Goal: Check status

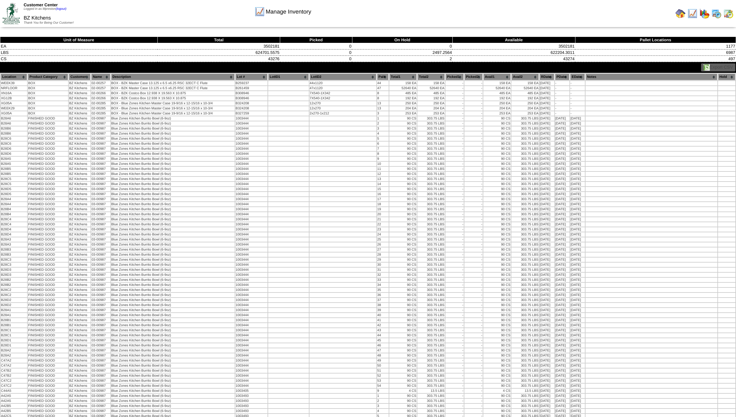
click at [728, 13] on img at bounding box center [728, 14] width 10 height 10
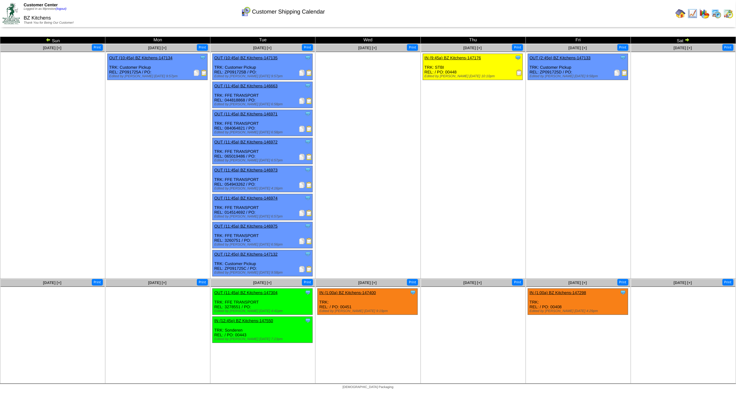
click at [689, 40] on img at bounding box center [687, 39] width 5 height 5
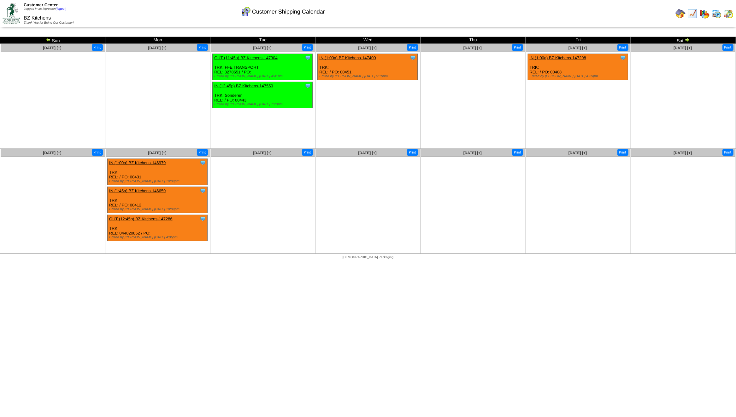
click at [49, 40] on img at bounding box center [48, 39] width 5 height 5
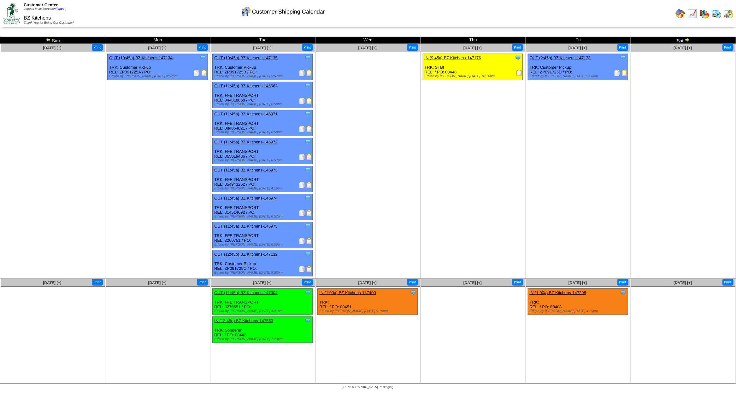
click at [48, 41] on img at bounding box center [48, 39] width 5 height 5
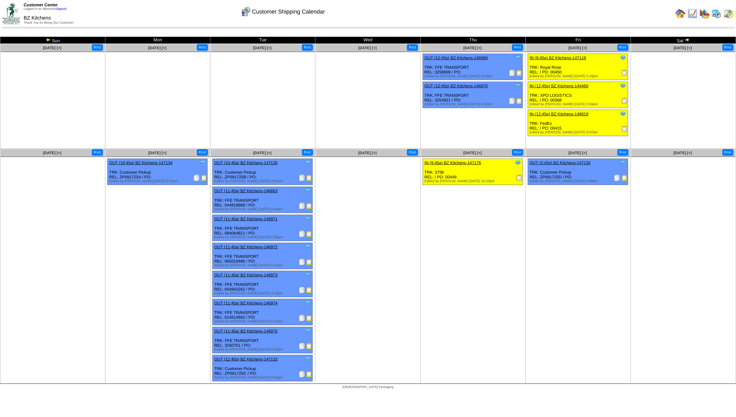
click at [47, 41] on img at bounding box center [48, 39] width 5 height 5
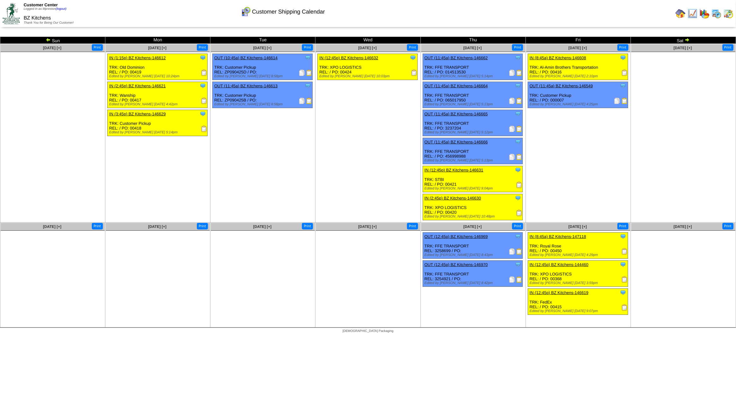
click at [201, 44] on button "Print" at bounding box center [202, 47] width 11 height 7
click at [215, 138] on ul "Clone Item OUT (10:45a) BZ Kitchens-146614 BZ Kitchens ScheduleID: 146614 3240 …" at bounding box center [263, 101] width 104 height 95
click at [687, 40] on img at bounding box center [687, 39] width 5 height 5
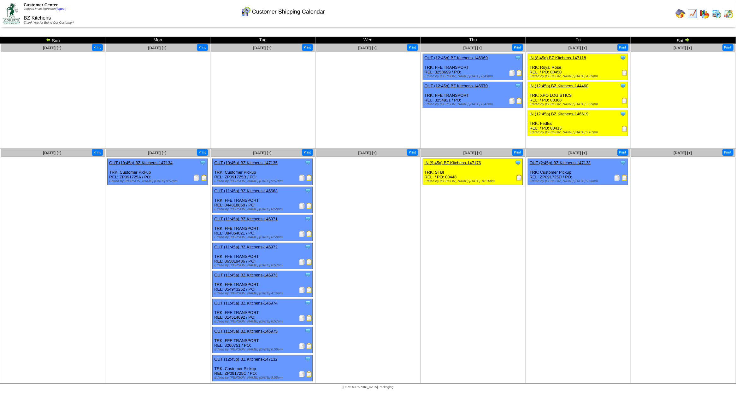
click at [688, 41] on img at bounding box center [687, 39] width 5 height 5
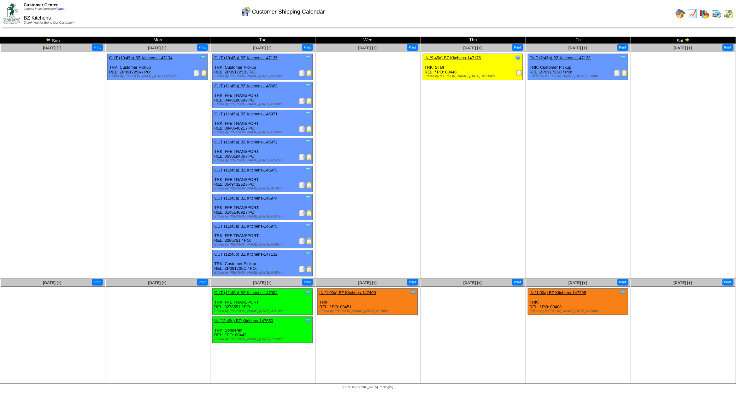
click at [710, 14] on td at bounding box center [704, 13] width 11 height 11
click at [718, 15] on img at bounding box center [717, 14] width 10 height 10
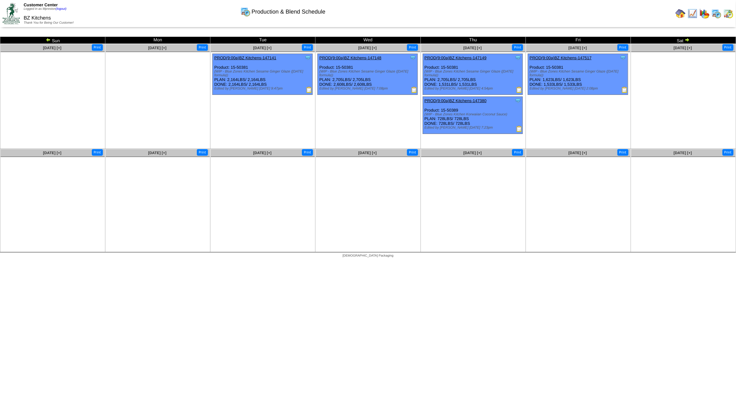
click at [727, 11] on img at bounding box center [728, 14] width 10 height 10
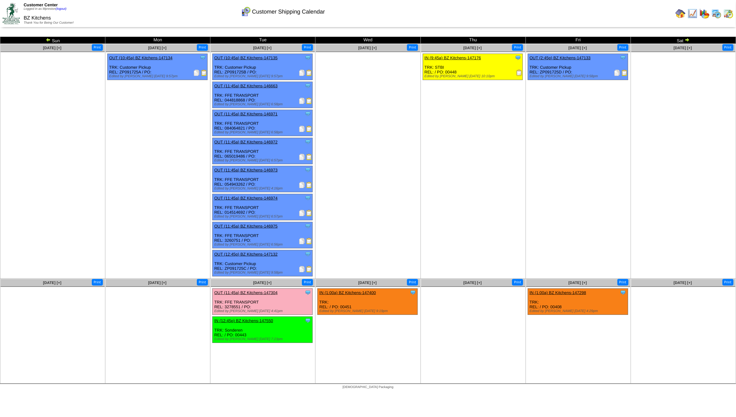
click at [717, 14] on img at bounding box center [717, 14] width 10 height 10
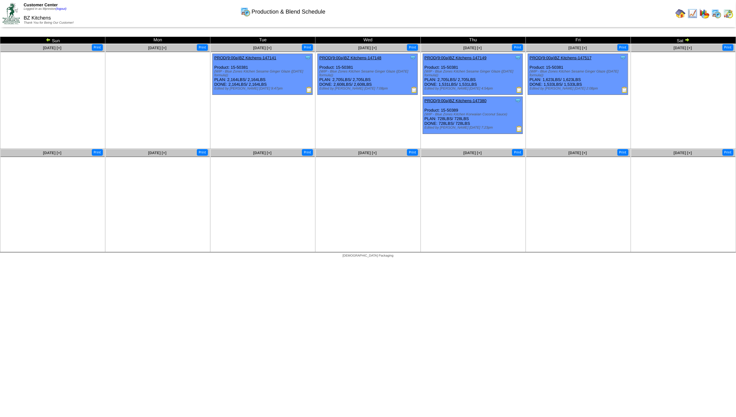
click at [688, 39] on img at bounding box center [687, 39] width 5 height 5
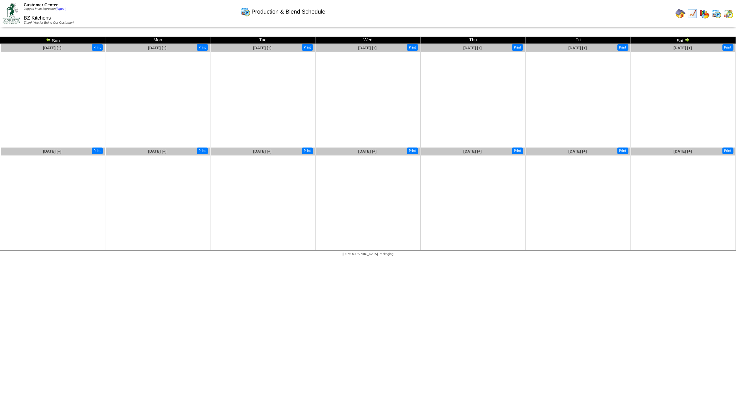
click at [687, 39] on img at bounding box center [687, 39] width 5 height 5
